Goal: Transaction & Acquisition: Purchase product/service

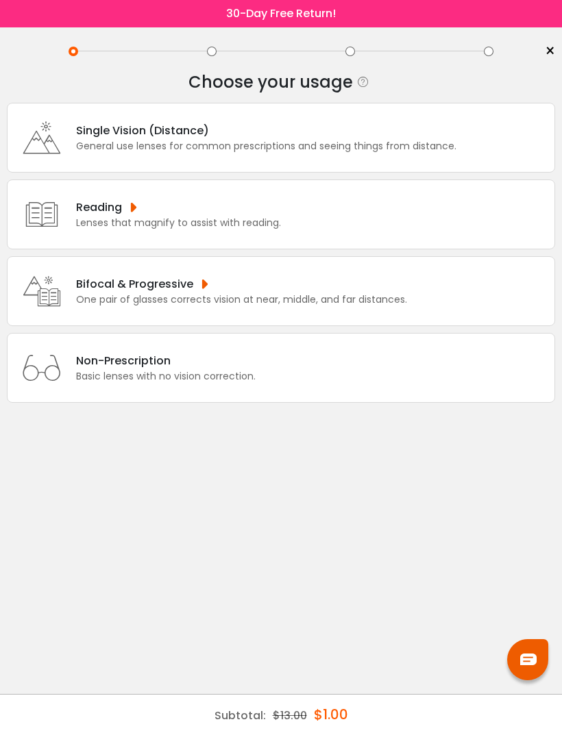
click at [280, 293] on div "Bifocal & Progressive" at bounding box center [241, 284] width 331 height 17
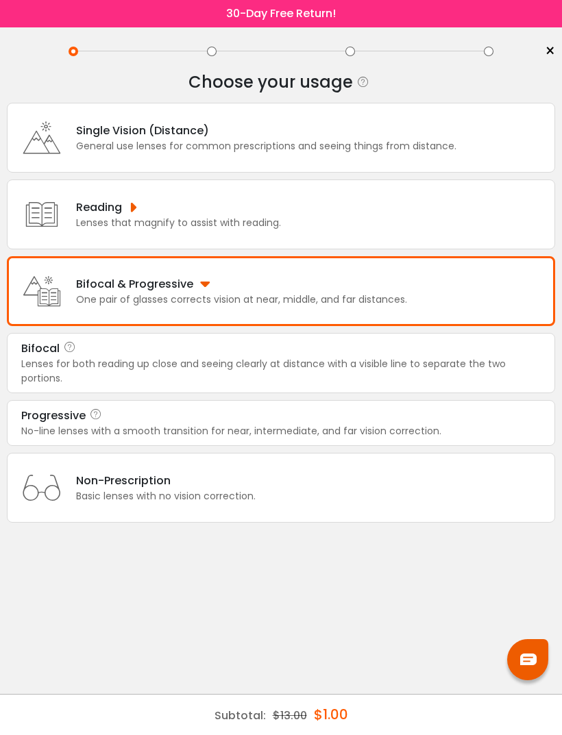
click at [244, 424] on div "Progressive" at bounding box center [281, 416] width 520 height 16
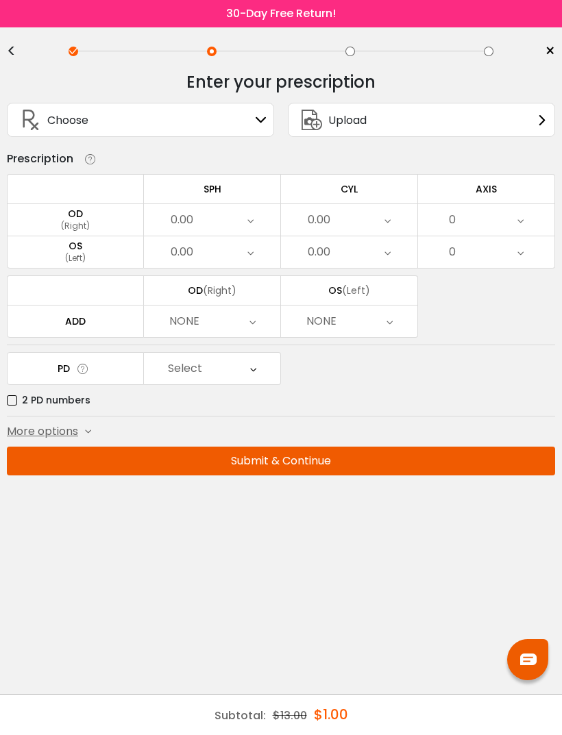
click at [254, 224] on div "0.00" at bounding box center [212, 220] width 136 height 32
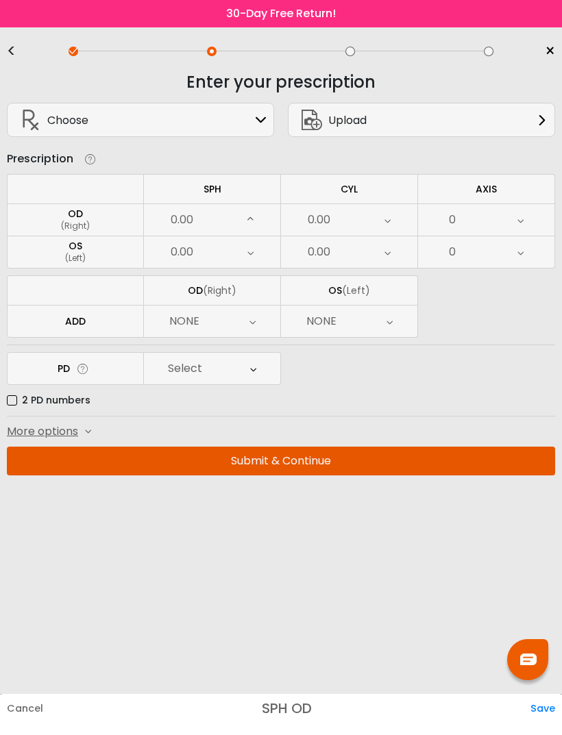
scroll to position [2000, 0]
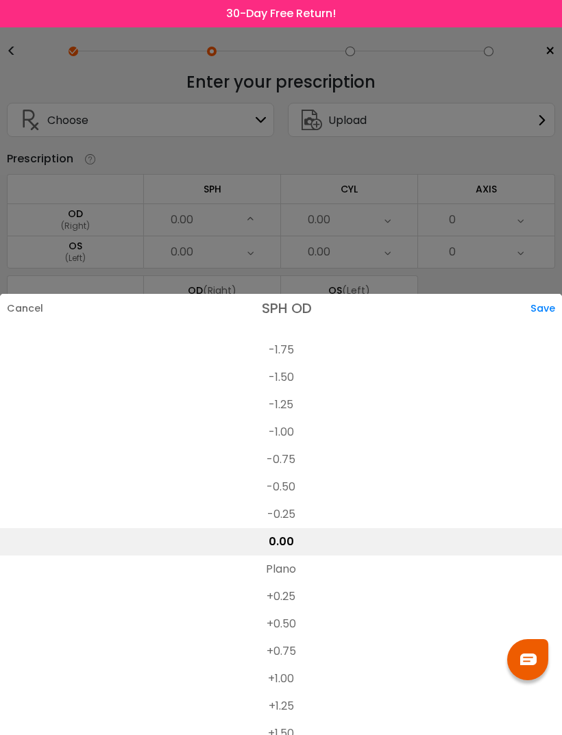
click at [285, 337] on li "-1.75" at bounding box center [281, 350] width 562 height 27
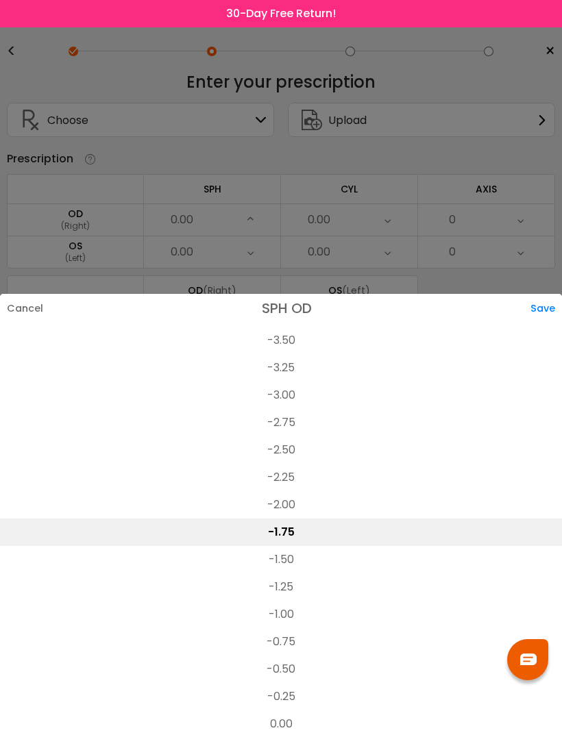
click at [293, 491] on li "-2.00" at bounding box center [281, 504] width 562 height 27
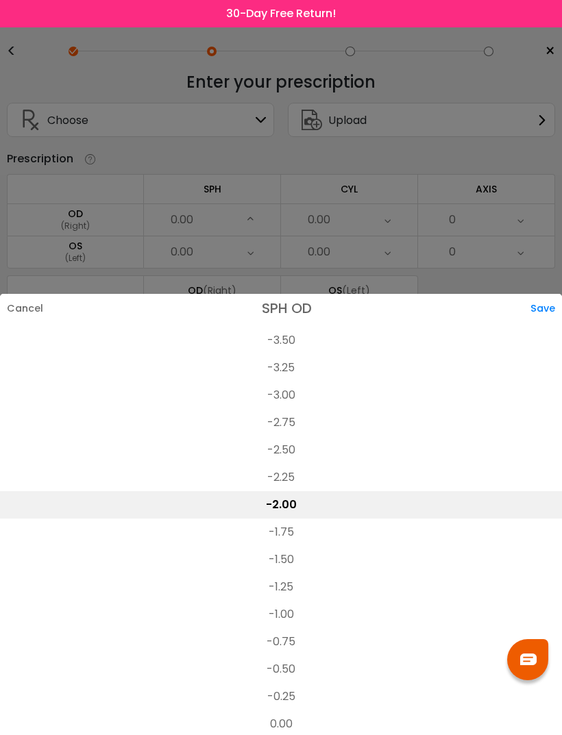
click at [542, 294] on div "Save" at bounding box center [546, 308] width 32 height 29
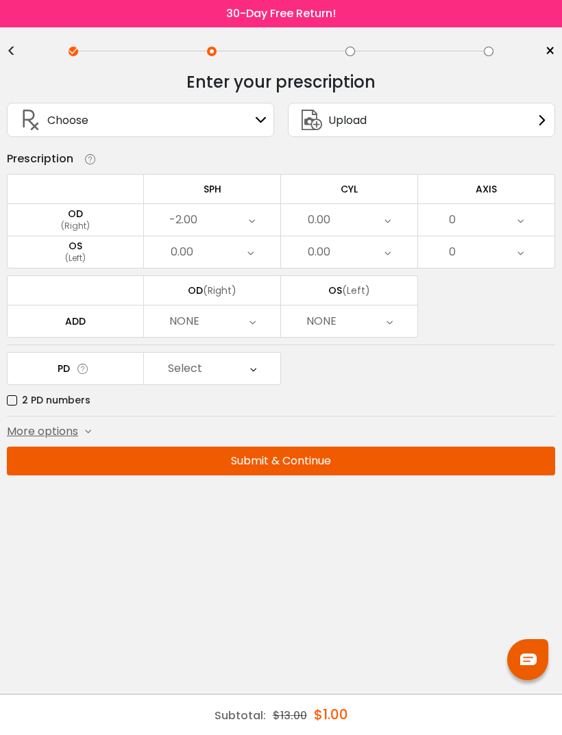
click at [260, 217] on div "-2.00" at bounding box center [212, 220] width 136 height 32
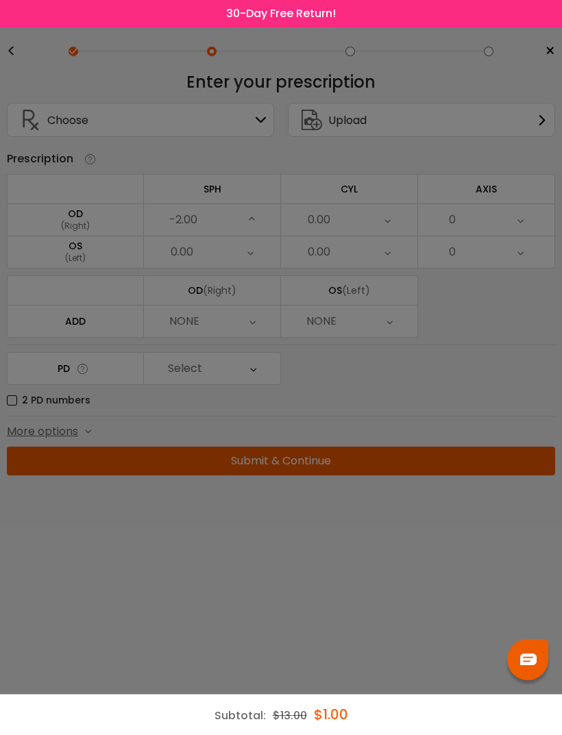
scroll to position [1781, 0]
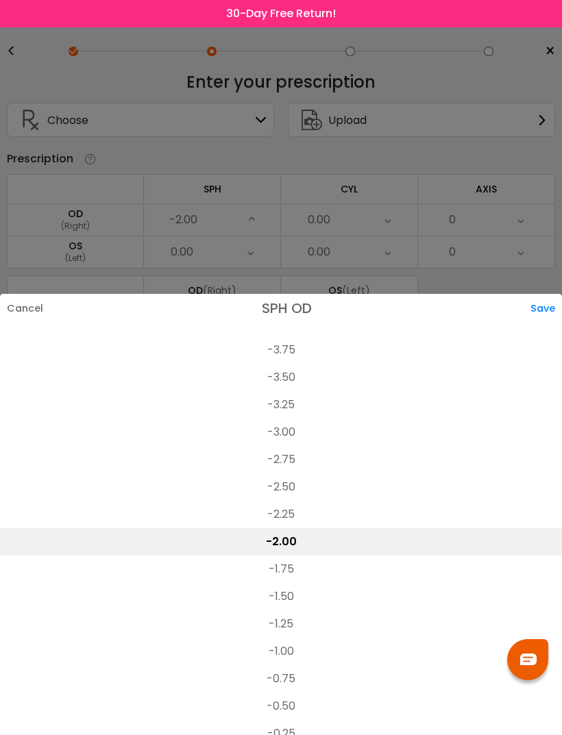
click at [301, 556] on li "-1.75" at bounding box center [281, 569] width 562 height 27
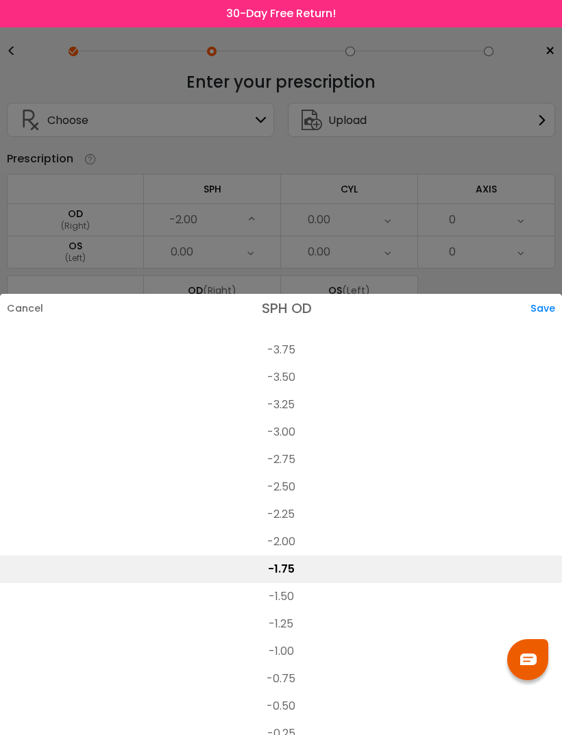
click at [554, 294] on div "Save" at bounding box center [546, 308] width 32 height 29
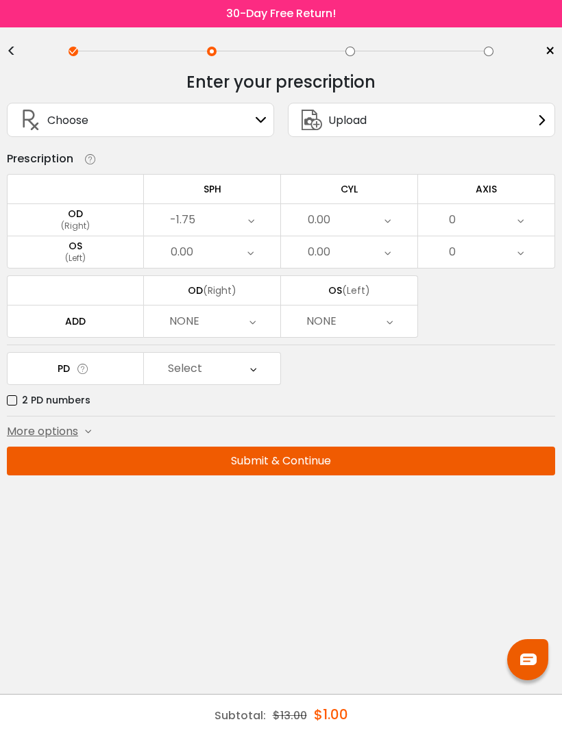
click at [237, 260] on div "0.00" at bounding box center [212, 252] width 136 height 32
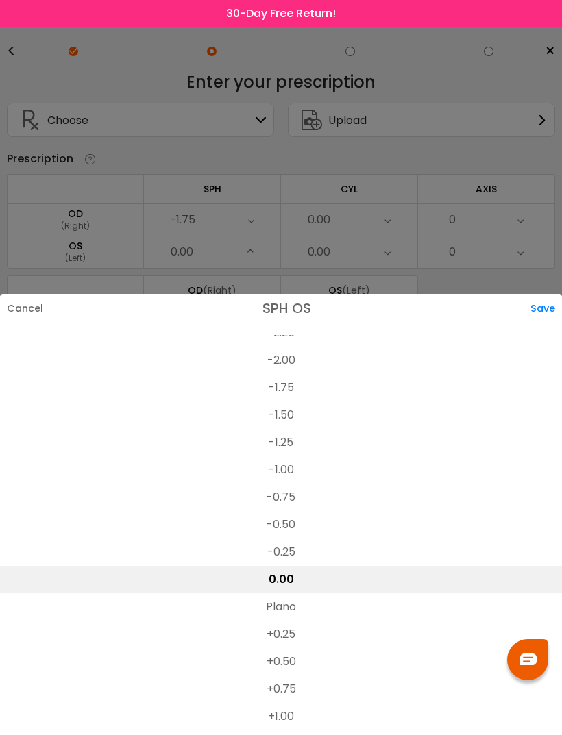
scroll to position [1954, 0]
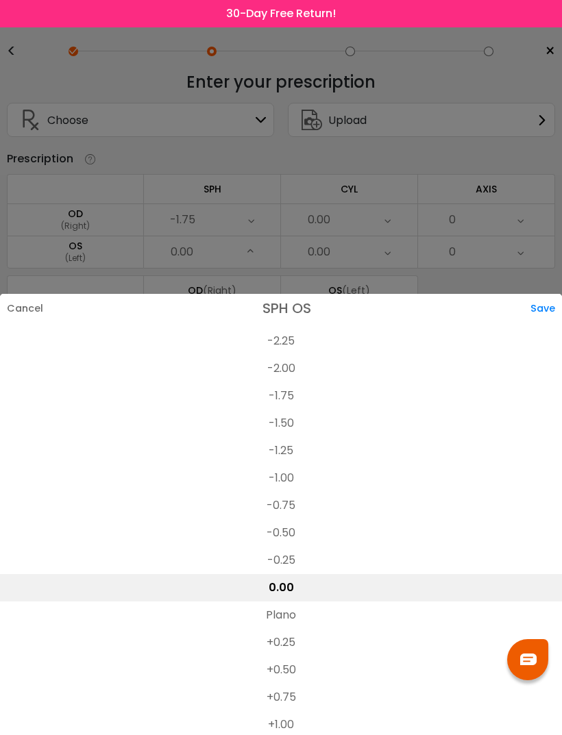
click at [287, 355] on li "-2.00" at bounding box center [281, 368] width 562 height 27
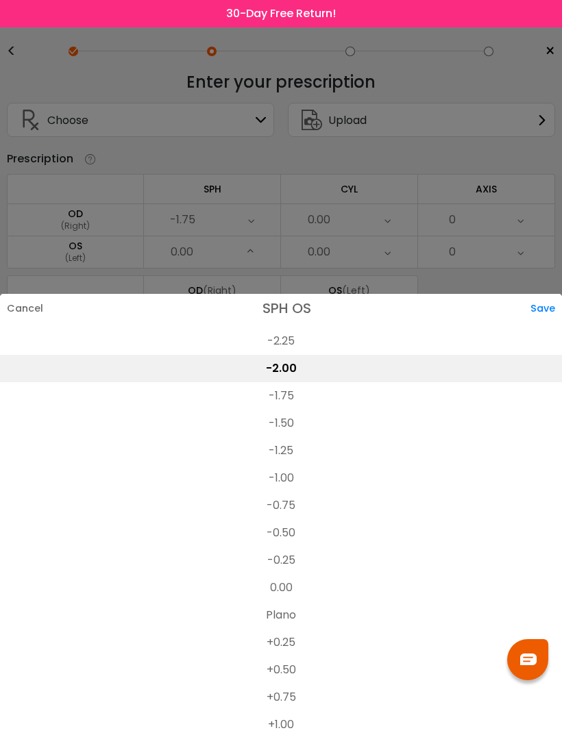
click at [545, 294] on div "Save" at bounding box center [546, 308] width 32 height 29
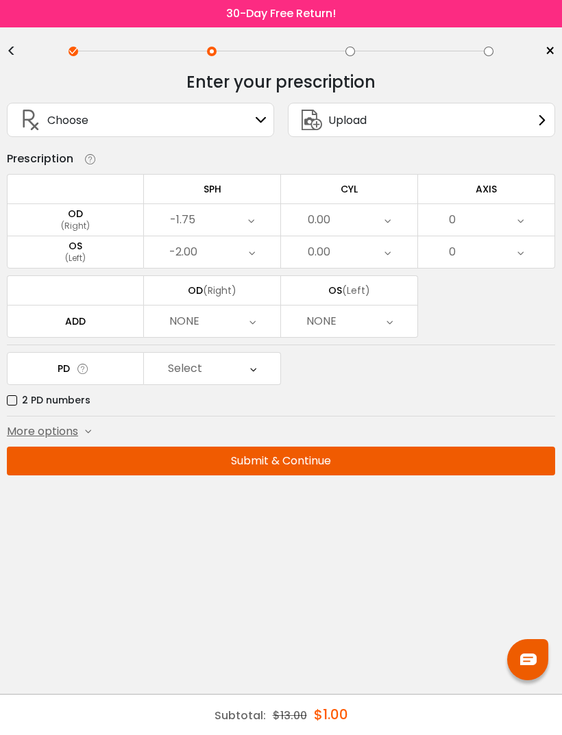
click at [390, 219] on icon at bounding box center [387, 220] width 6 height 32
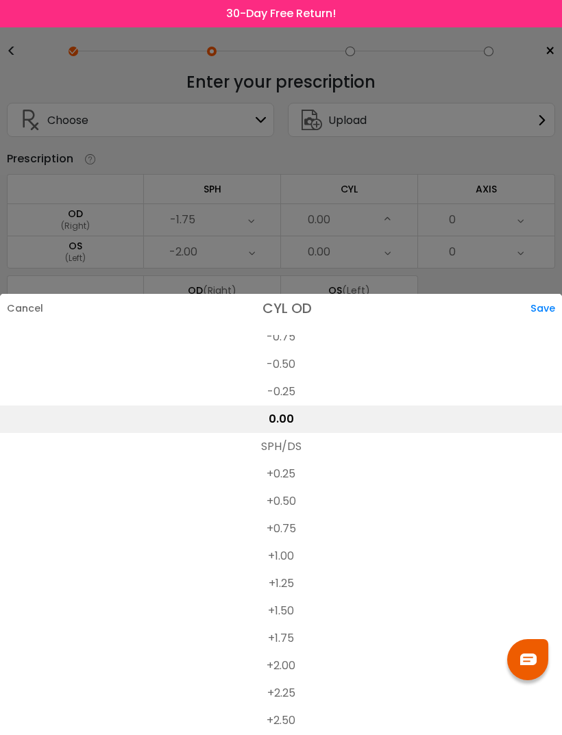
scroll to position [595, 0]
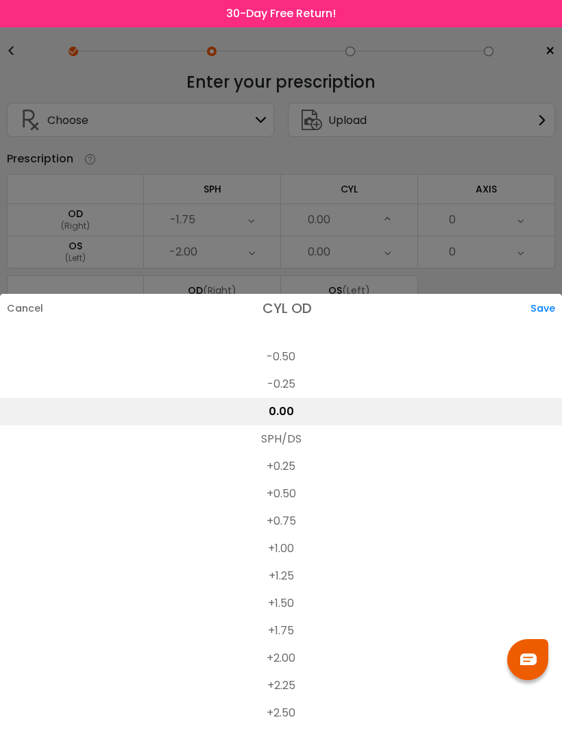
click at [297, 508] on li "+0.75" at bounding box center [281, 521] width 562 height 27
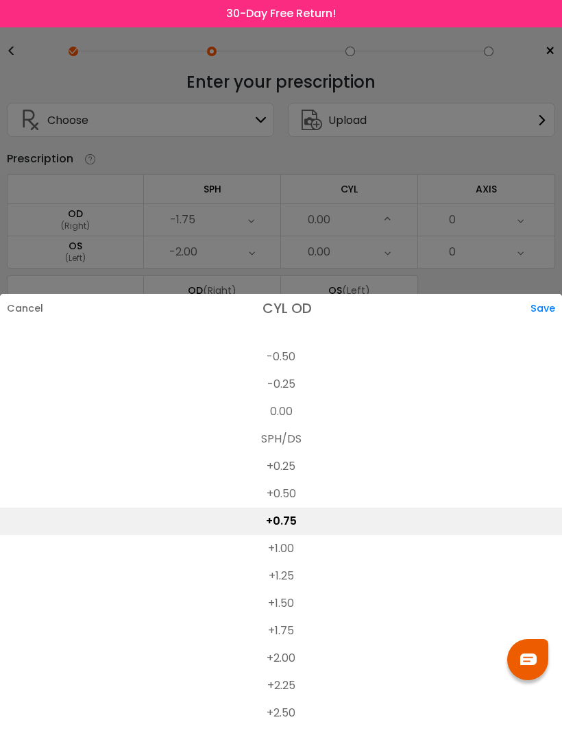
click at [546, 294] on div "Save" at bounding box center [546, 308] width 32 height 29
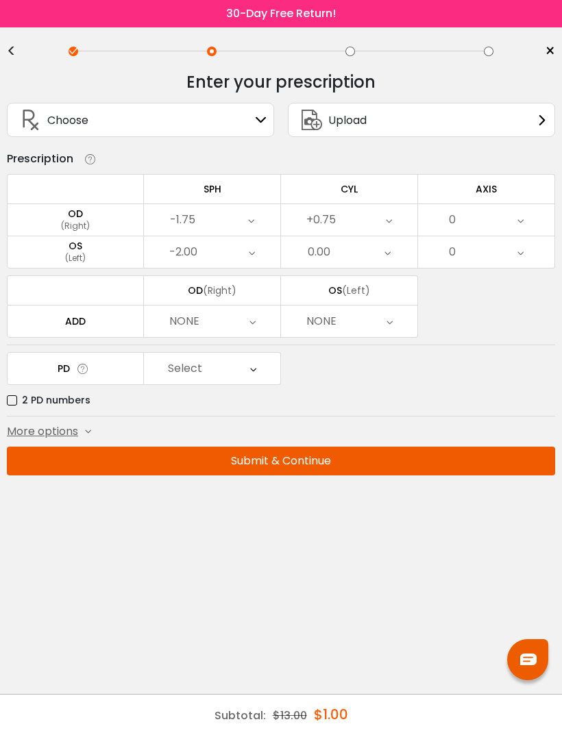
click at [380, 256] on div "0.00" at bounding box center [349, 252] width 136 height 32
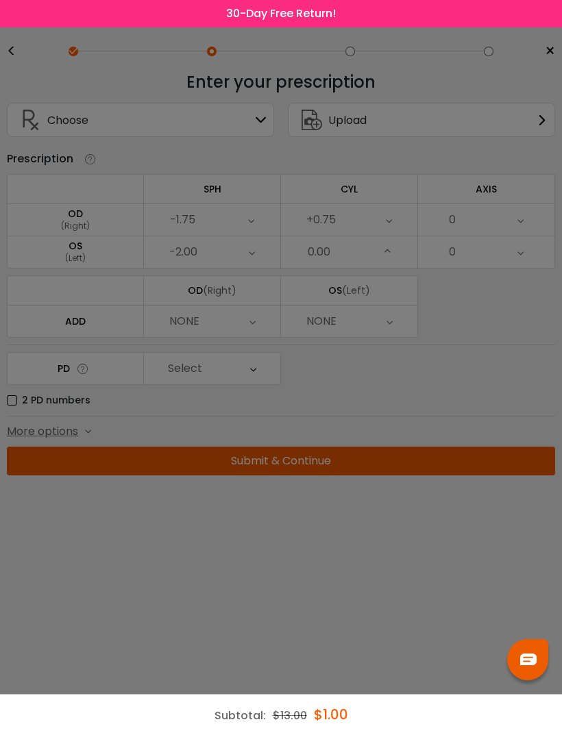
scroll to position [465, 0]
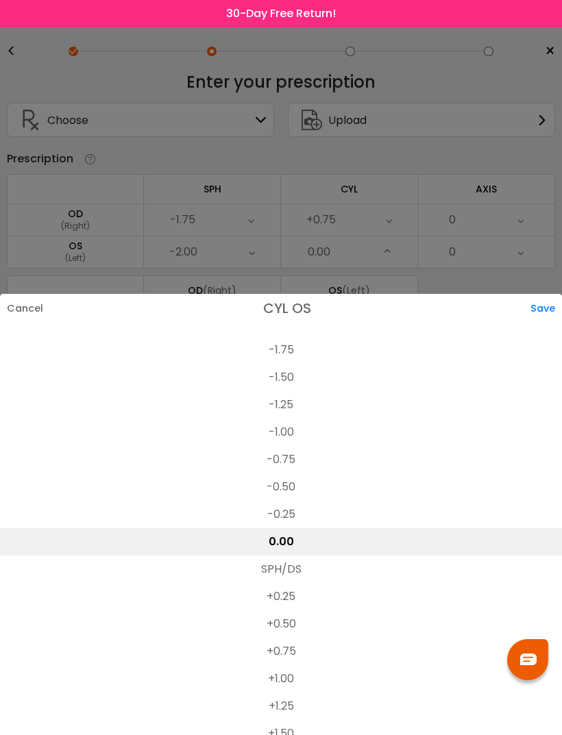
click at [297, 665] on li "+1.00" at bounding box center [281, 678] width 562 height 27
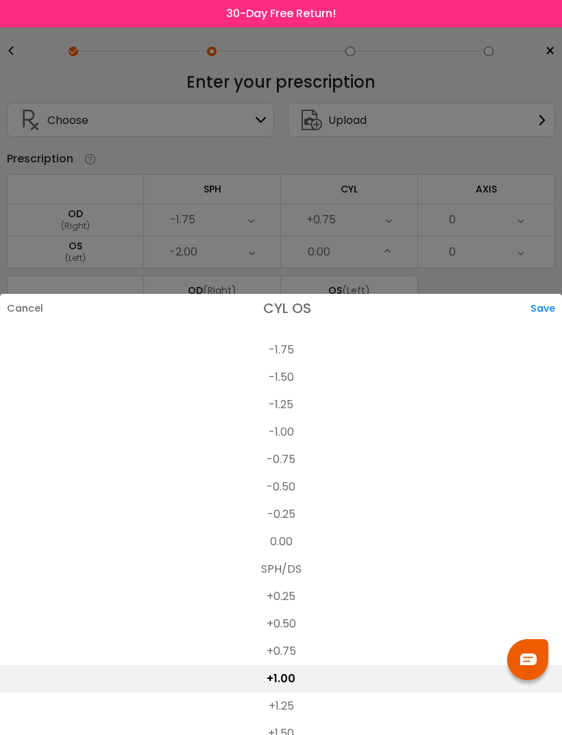
click at [552, 294] on div "Save" at bounding box center [546, 308] width 32 height 29
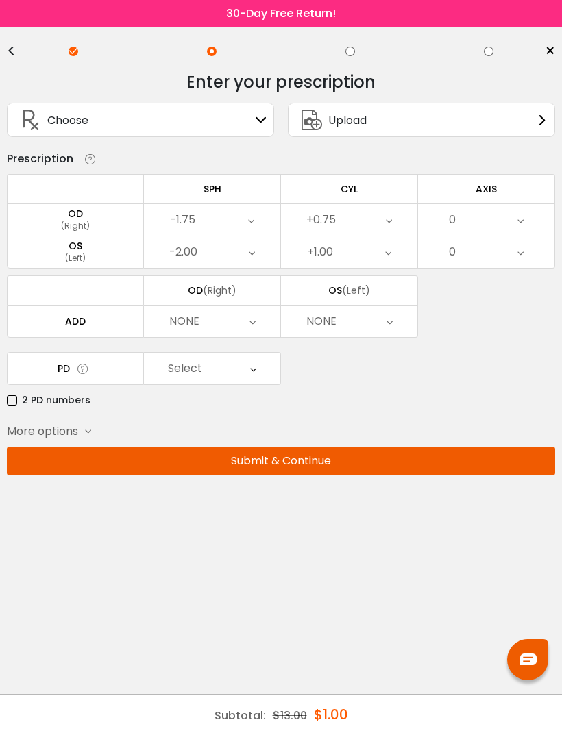
click at [528, 226] on div "0" at bounding box center [486, 220] width 136 height 32
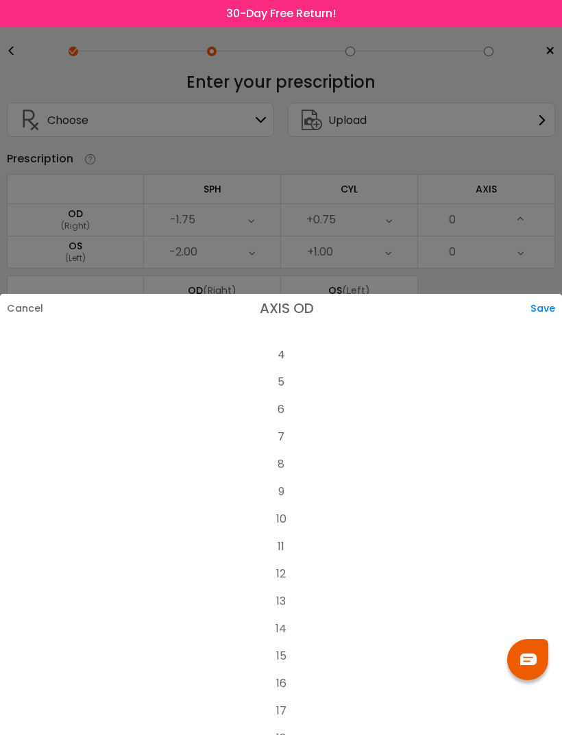
scroll to position [106, 0]
click at [289, 641] on li "15" at bounding box center [281, 654] width 562 height 27
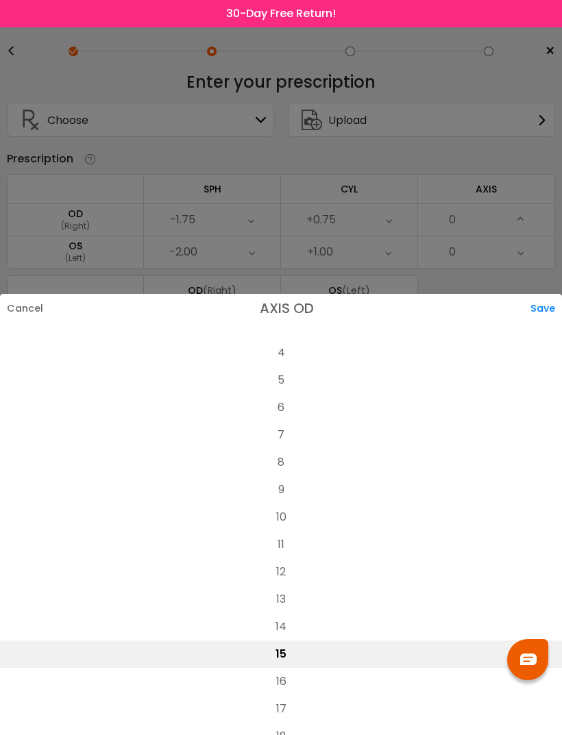
click at [543, 294] on div "Save" at bounding box center [546, 308] width 32 height 29
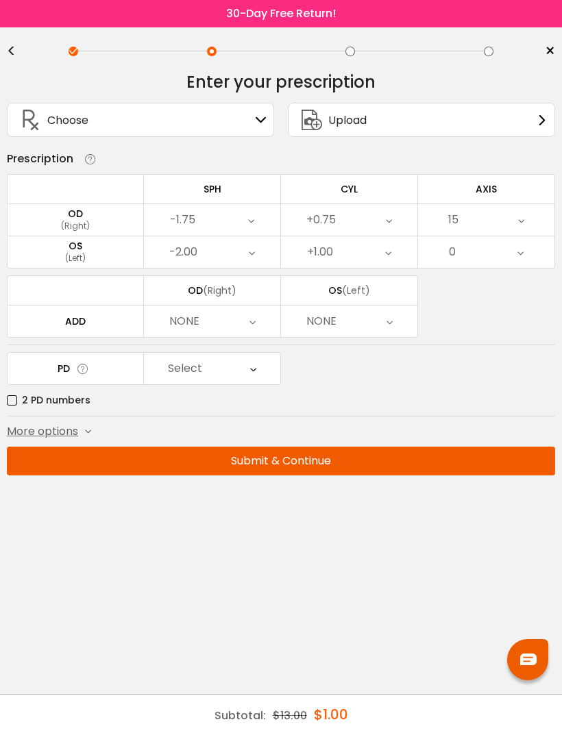
click at [483, 255] on div "0" at bounding box center [486, 252] width 136 height 32
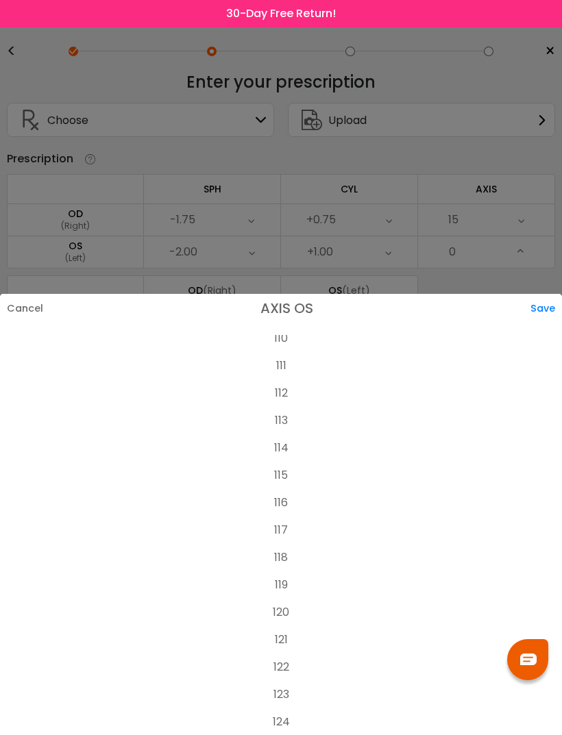
scroll to position [3027, 0]
click at [289, 598] on li "120" at bounding box center [281, 611] width 562 height 27
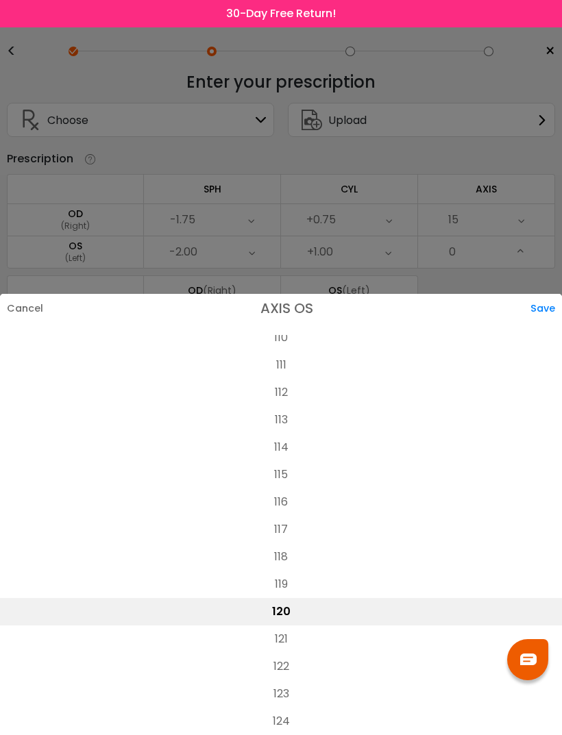
click at [545, 294] on div "Save" at bounding box center [546, 308] width 32 height 29
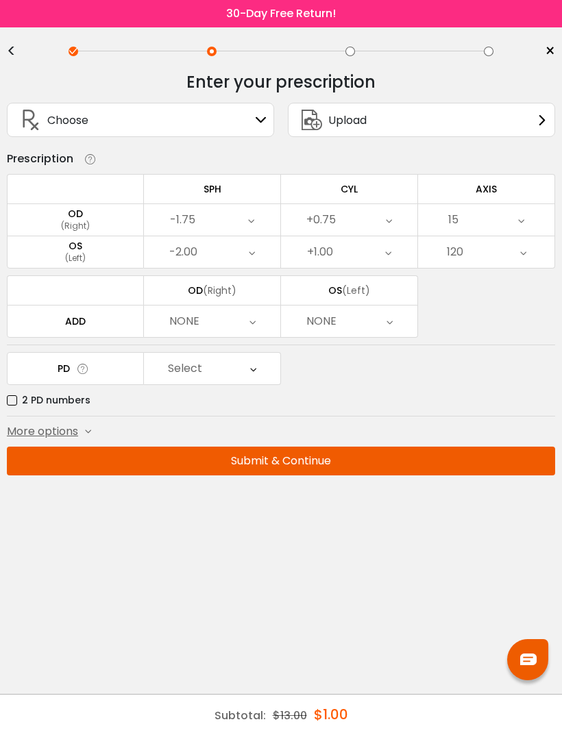
click at [252, 323] on icon at bounding box center [252, 322] width 6 height 32
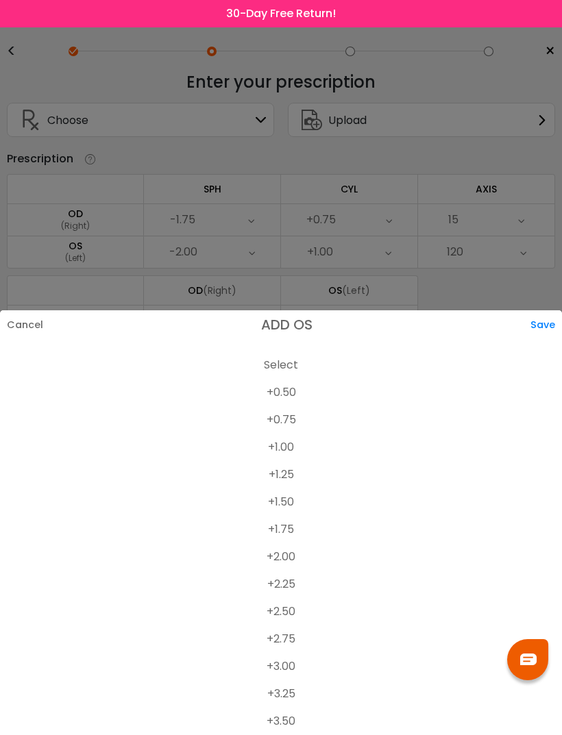
click at [292, 474] on li "+1.25" at bounding box center [281, 474] width 562 height 27
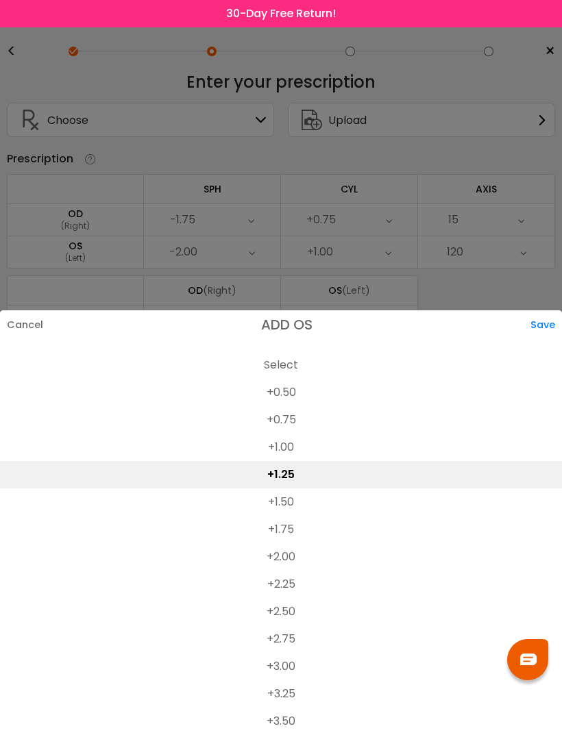
click at [543, 313] on div "Save" at bounding box center [546, 324] width 32 height 29
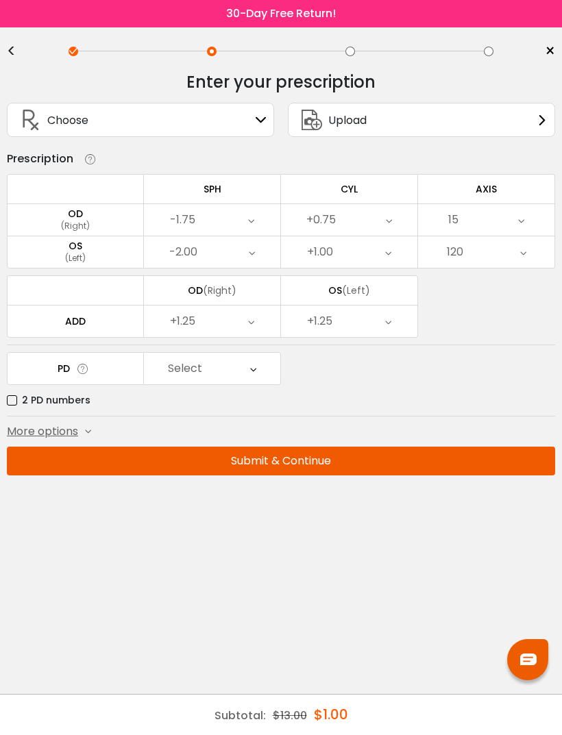
click at [426, 464] on button "Submit & Continue" at bounding box center [281, 461] width 548 height 29
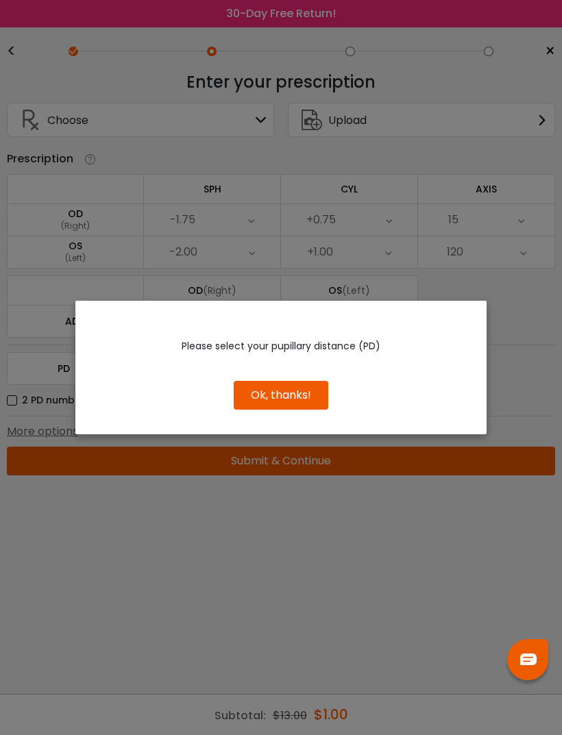
click at [311, 390] on button "Ok, thanks!" at bounding box center [281, 395] width 95 height 29
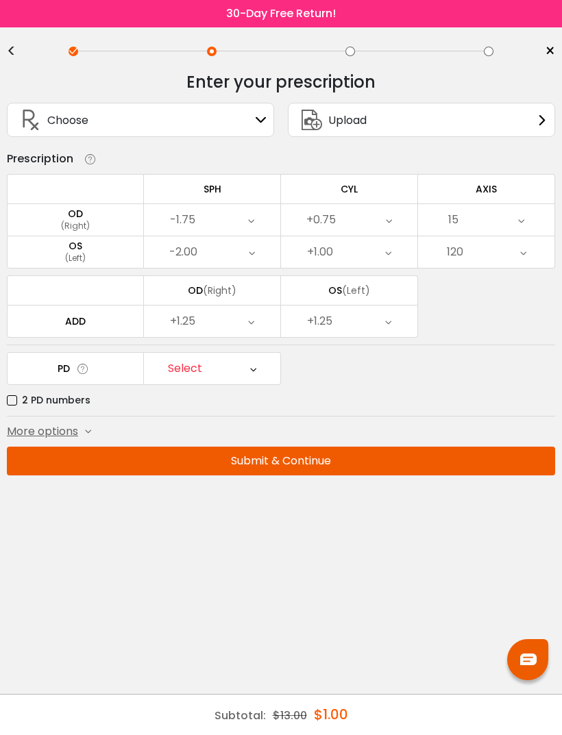
click at [258, 371] on div "Select" at bounding box center [212, 369] width 136 height 32
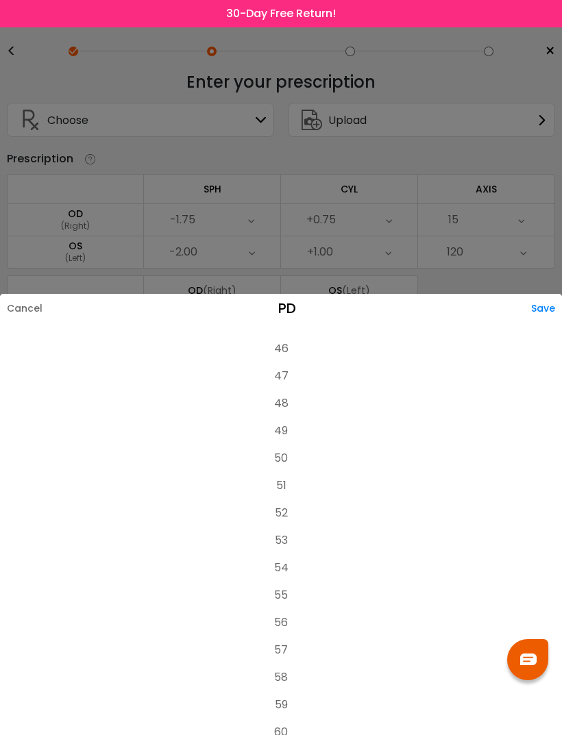
scroll to position [0, 0]
click at [527, 658] on img at bounding box center [528, 660] width 16 height 12
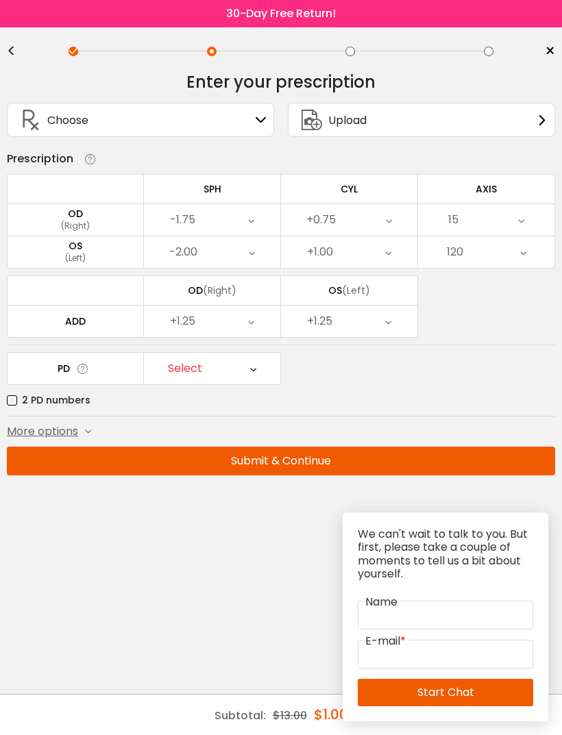
click at [79, 376] on icon at bounding box center [83, 369] width 14 height 14
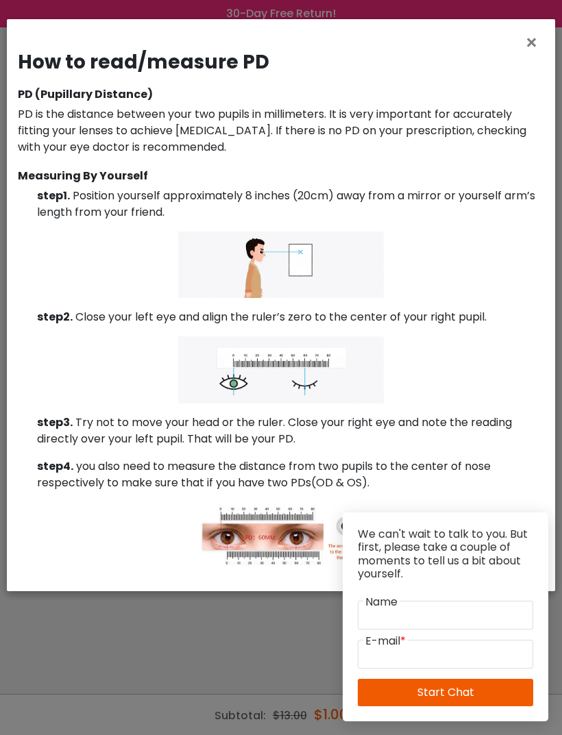
scroll to position [44, 0]
click at [106, 281] on p at bounding box center [281, 265] width 526 height 66
click at [515, 483] on p "step4. you also need to measure the distance from two pupils to the center of n…" at bounding box center [289, 475] width 510 height 33
click at [532, 43] on span "×" at bounding box center [534, 42] width 20 height 29
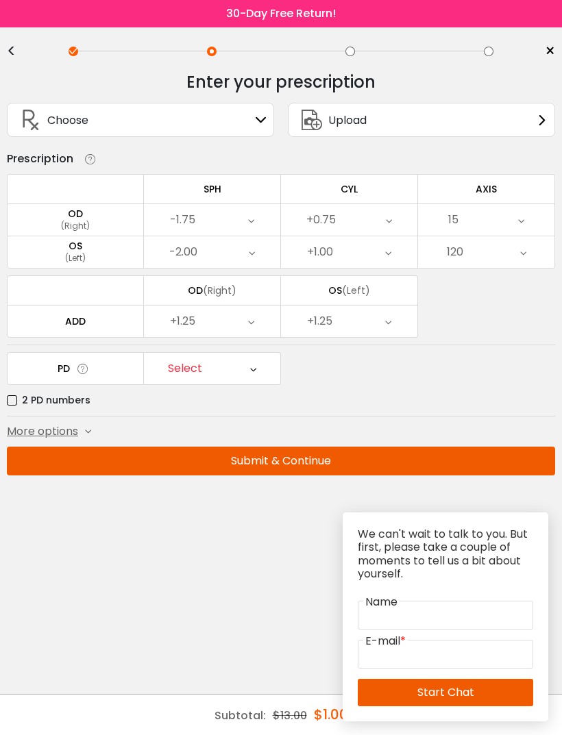
click at [487, 490] on div "Enter your prescription SPH (Sphere) Lens strength needed to correct your visio…" at bounding box center [281, 296] width 548 height 469
click at [10, 396] on label "2 PD numbers" at bounding box center [49, 400] width 84 height 17
click at [88, 362] on icon at bounding box center [83, 369] width 14 height 14
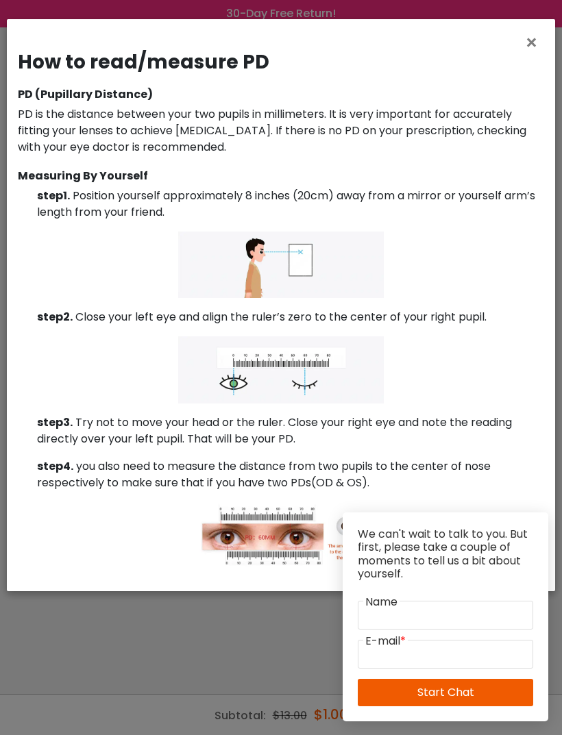
scroll to position [27, 0]
click at [526, 33] on span "×" at bounding box center [534, 42] width 20 height 29
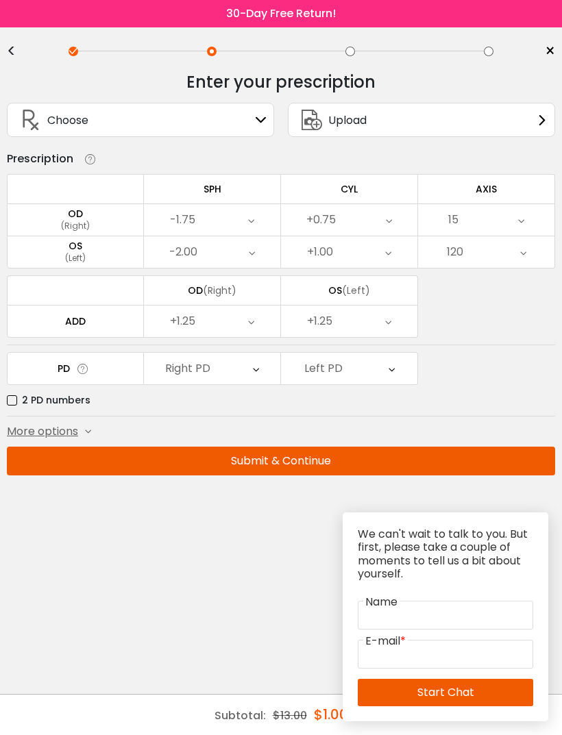
click at [254, 103] on div "Choose Sign In" at bounding box center [140, 119] width 252 height 33
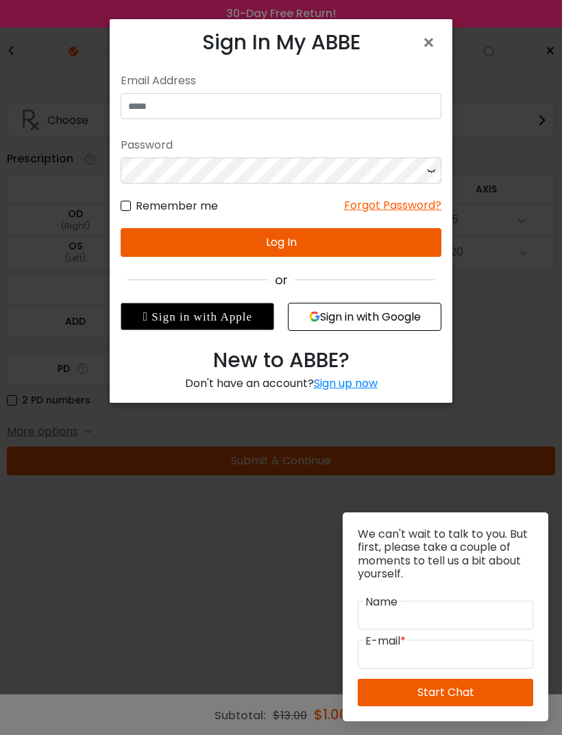
click at [64, 85] on div "× Sign In My ABBE No match for email address and/or password. Please try again.…" at bounding box center [281, 367] width 562 height 735
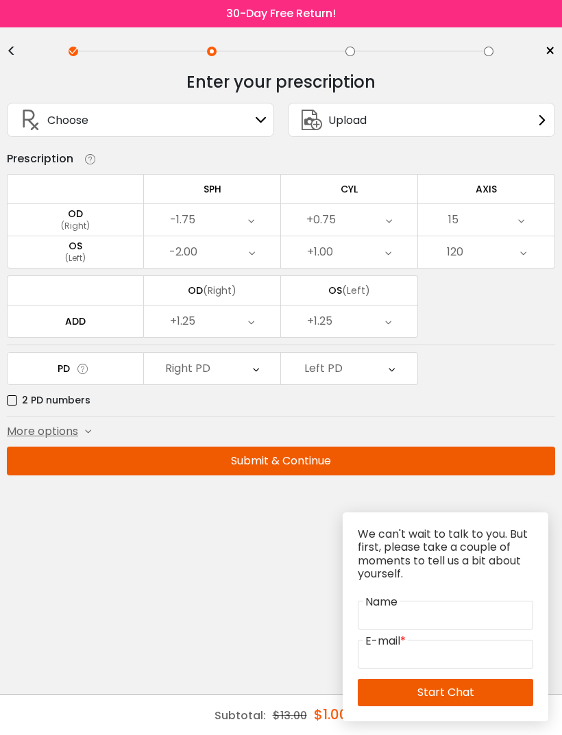
click at [7, 392] on label "2 PD numbers" at bounding box center [49, 400] width 84 height 17
click at [53, 398] on div "Enter your prescription SPH (Sphere) Lens strength needed to correct your visio…" at bounding box center [281, 296] width 548 height 469
click at [35, 396] on div "Enter your prescription SPH (Sphere) Lens strength needed to correct your visio…" at bounding box center [281, 296] width 548 height 469
click at [81, 398] on div "Enter your prescription SPH (Sphere) Lens strength needed to correct your visio…" at bounding box center [281, 296] width 548 height 469
click at [69, 424] on span "More options" at bounding box center [42, 432] width 71 height 16
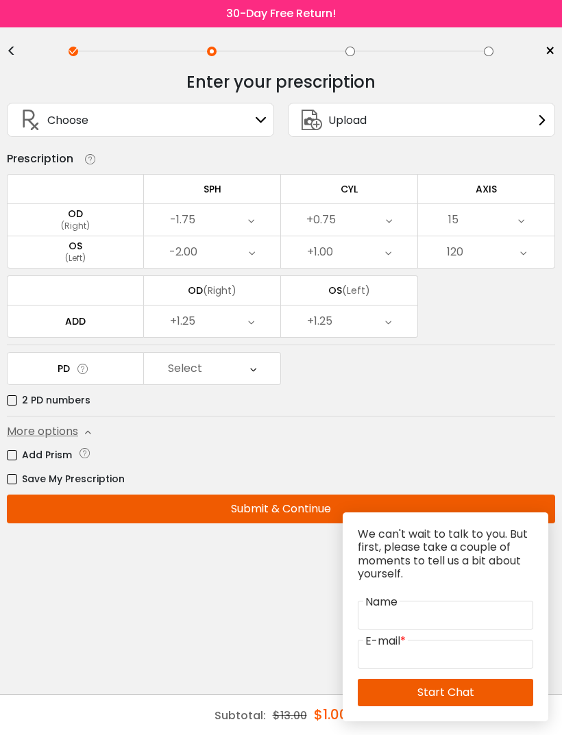
scroll to position [0, 0]
